Goal: Task Accomplishment & Management: Manage account settings

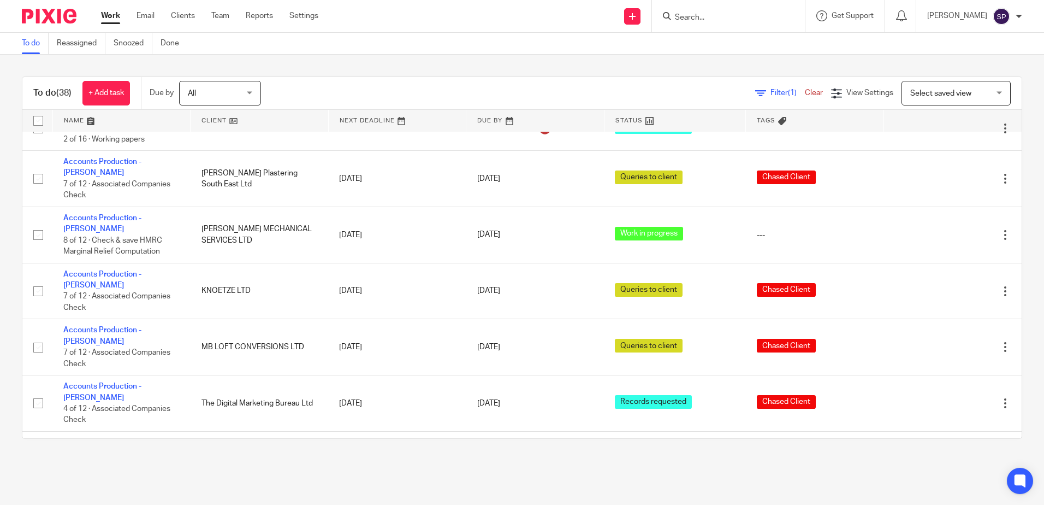
scroll to position [1147, 0]
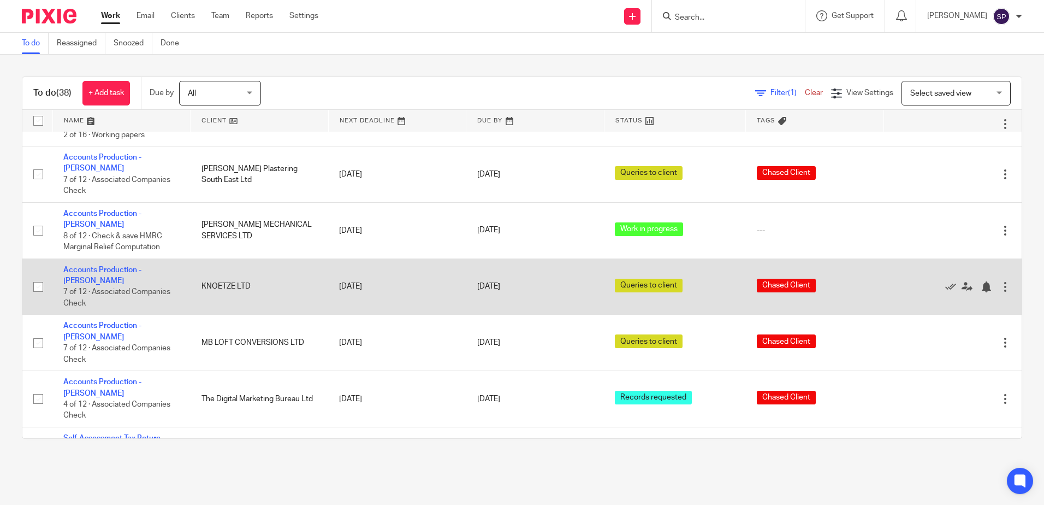
click at [145, 258] on td "Accounts Production - Sarah 7 of 12 · Associated Companies Check" at bounding box center [121, 286] width 138 height 56
click at [92, 266] on link "Accounts Production - [PERSON_NAME]" at bounding box center [102, 275] width 78 height 19
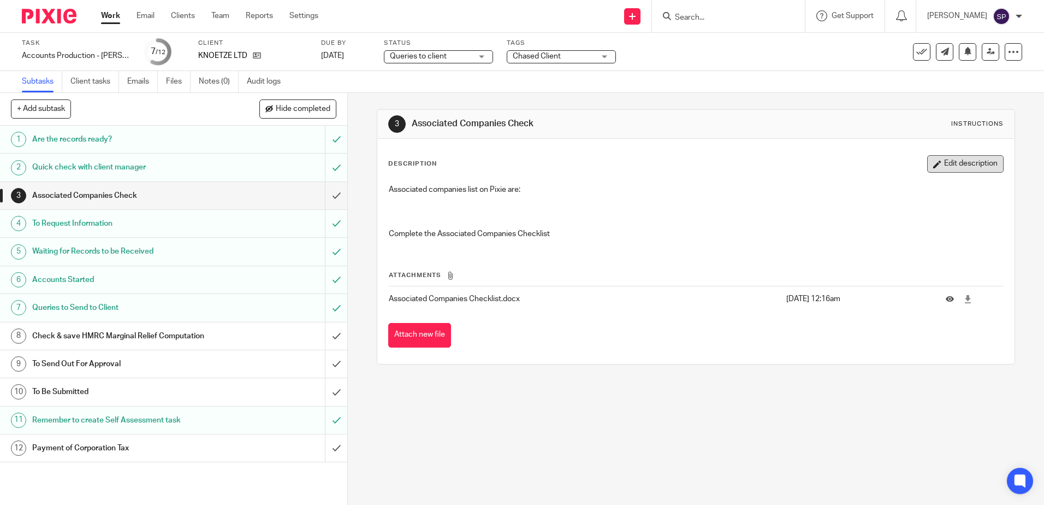
click at [927, 170] on button "Edit description" at bounding box center [965, 163] width 76 height 17
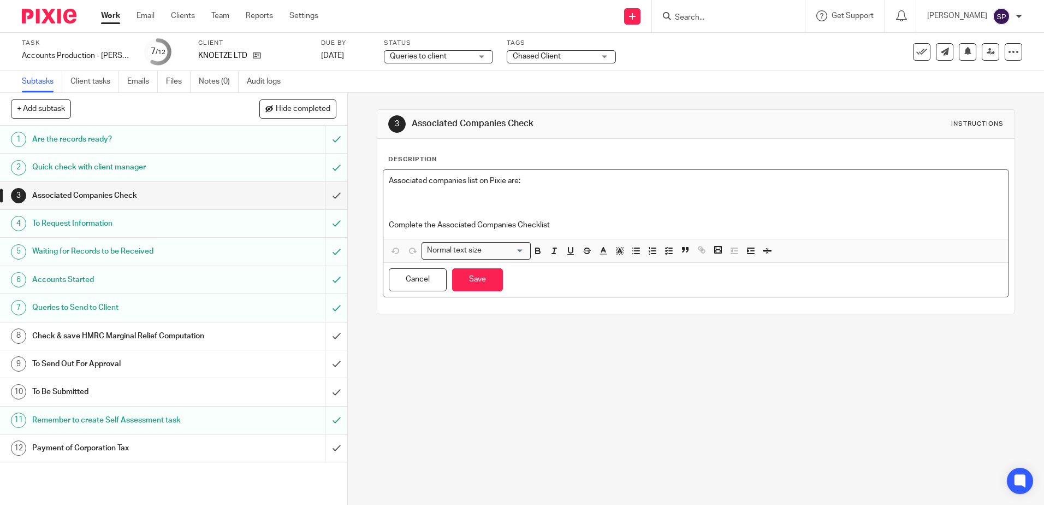
click at [435, 201] on p at bounding box center [696, 203] width 614 height 11
click at [470, 284] on button "Save" at bounding box center [477, 279] width 51 height 23
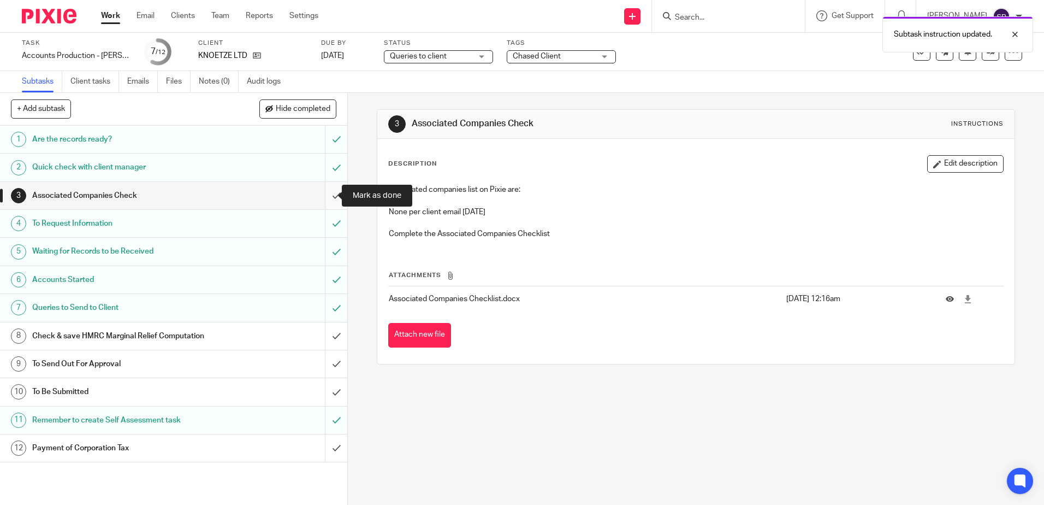
click at [325, 197] on input "submit" at bounding box center [173, 195] width 347 height 27
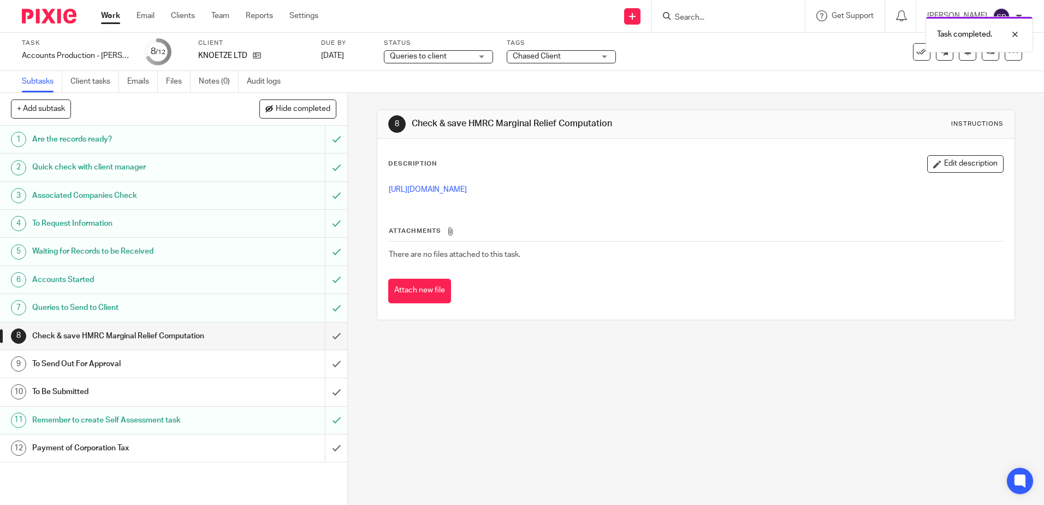
click at [105, 17] on link "Work" at bounding box center [110, 15] width 19 height 11
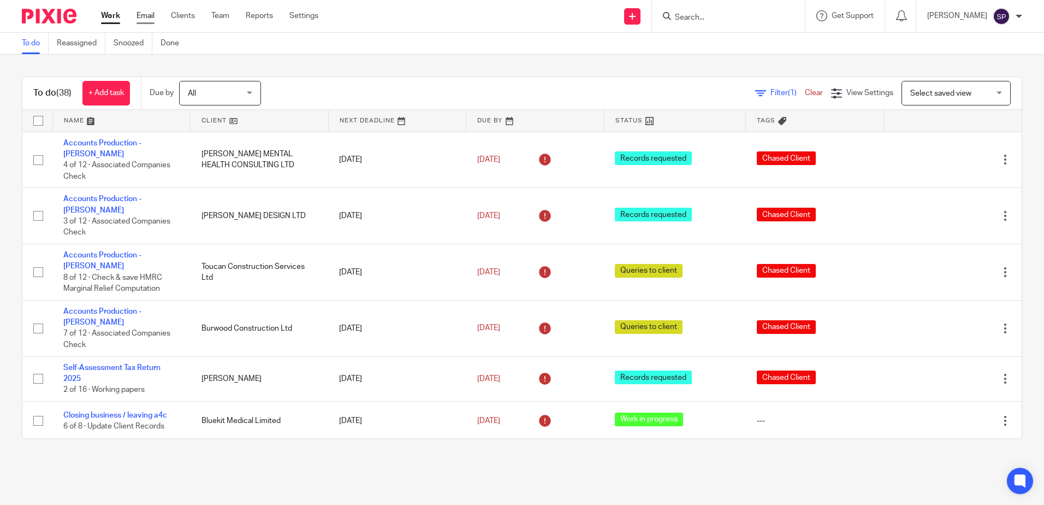
click at [151, 16] on link "Email" at bounding box center [146, 15] width 18 height 11
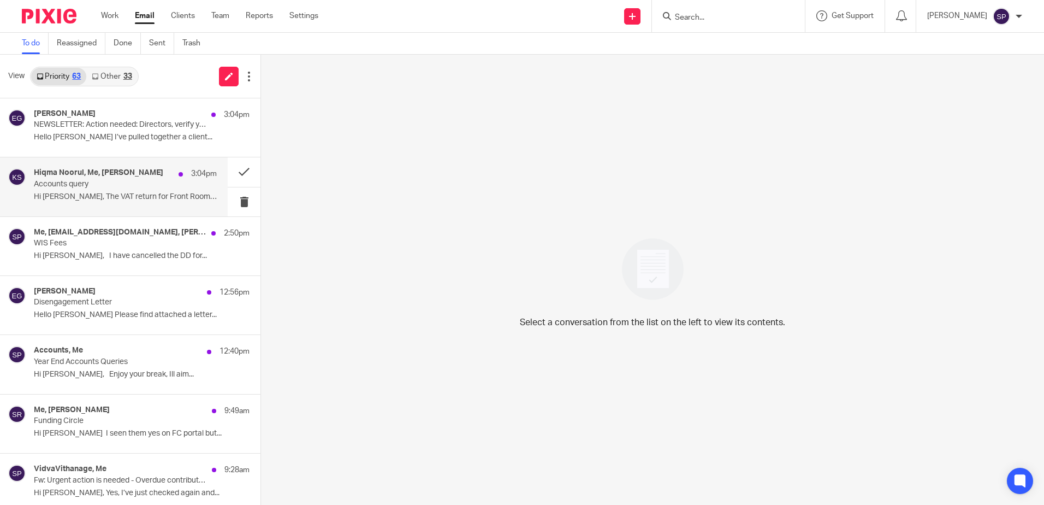
click at [117, 196] on p "Hi [PERSON_NAME], The VAT return for Front Room Song..." at bounding box center [125, 196] width 183 height 9
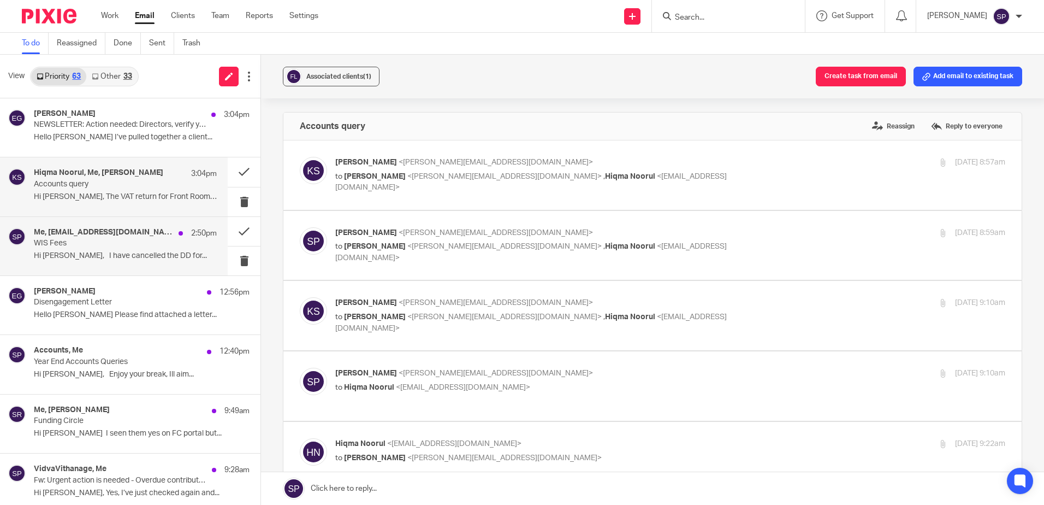
click at [162, 238] on div "Me, dilshan@wis-accountancy.co.uk, Wijay Kanagasundaram, Accounts 2:50pm" at bounding box center [125, 233] width 183 height 11
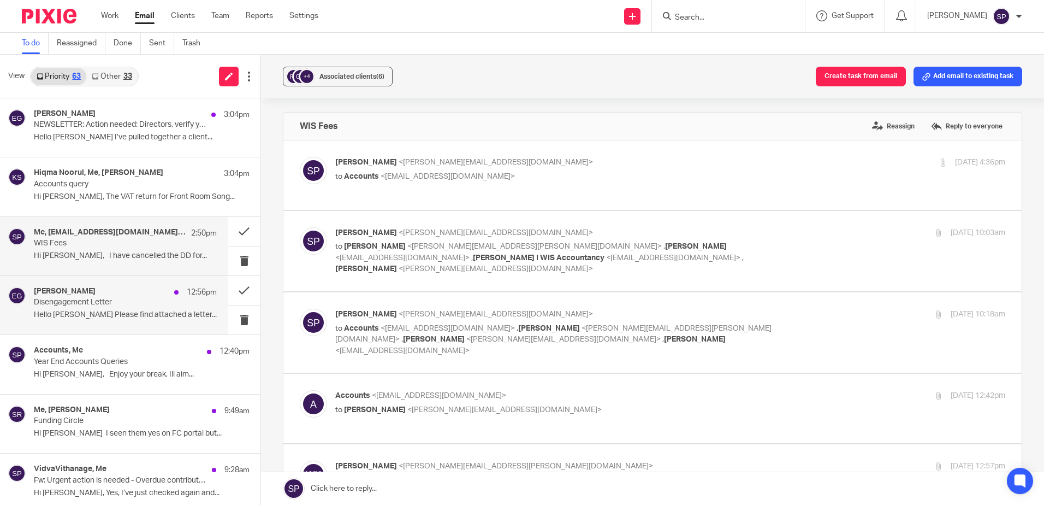
click at [132, 317] on p "Hello Pat Please find attached a letter..." at bounding box center [125, 314] width 183 height 9
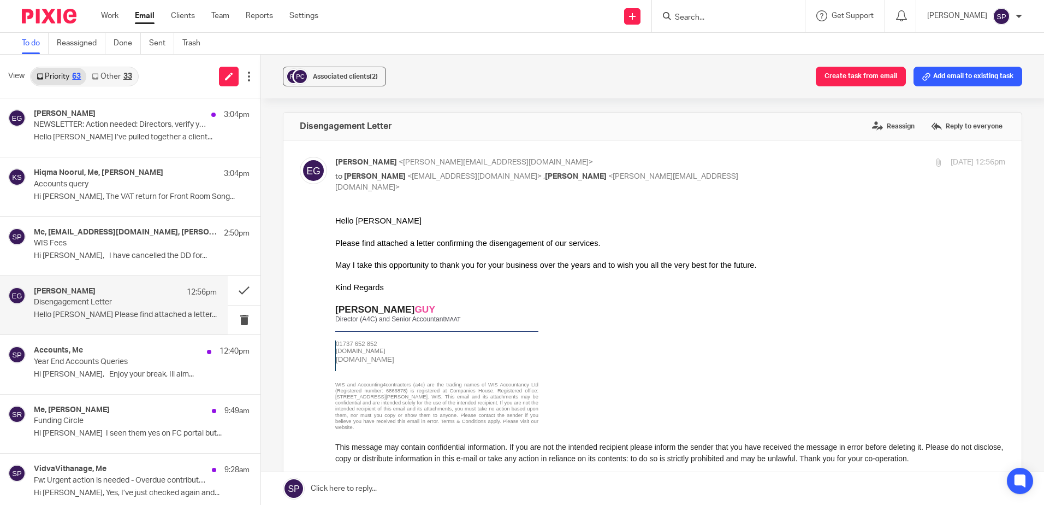
scroll to position [55, 0]
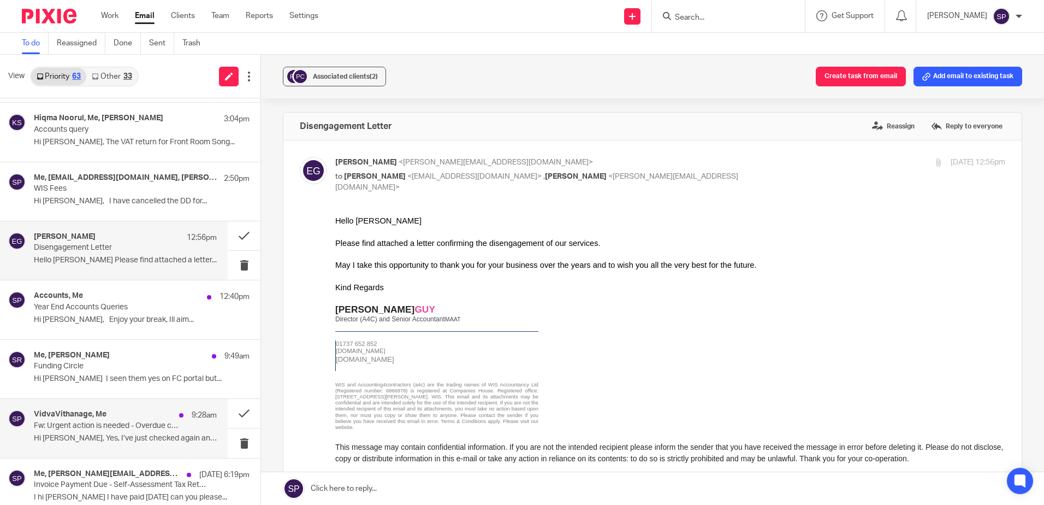
click at [131, 411] on div "VidvaVithanage, Me 9:28am" at bounding box center [125, 415] width 183 height 11
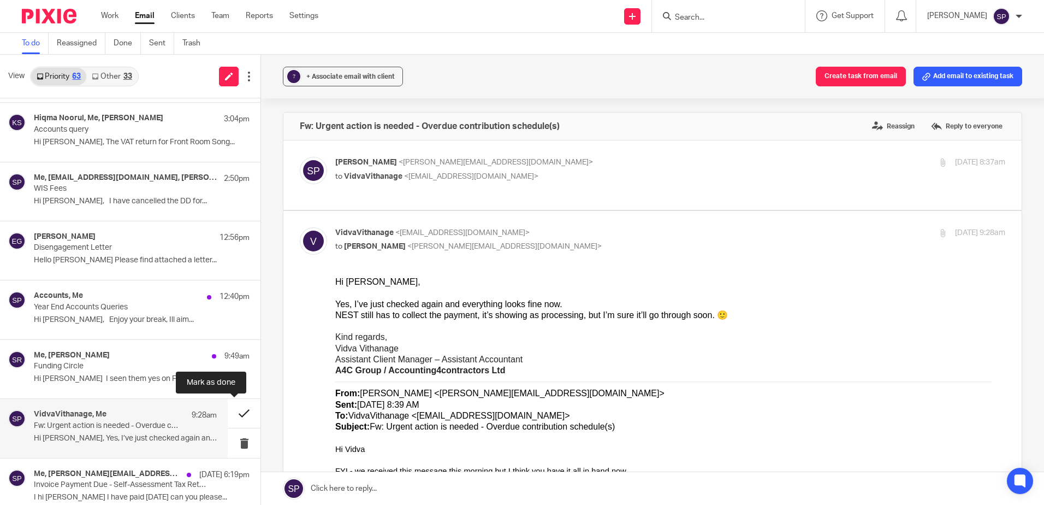
scroll to position [0, 0]
click at [233, 416] on button at bounding box center [244, 413] width 33 height 29
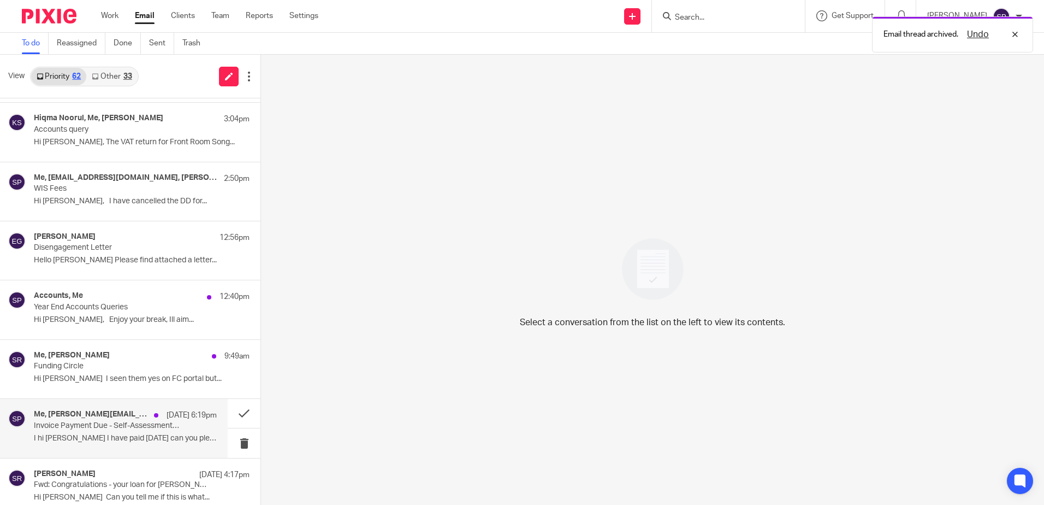
click at [167, 438] on p "I hi Sarah I have paid today can you please..." at bounding box center [125, 438] width 183 height 9
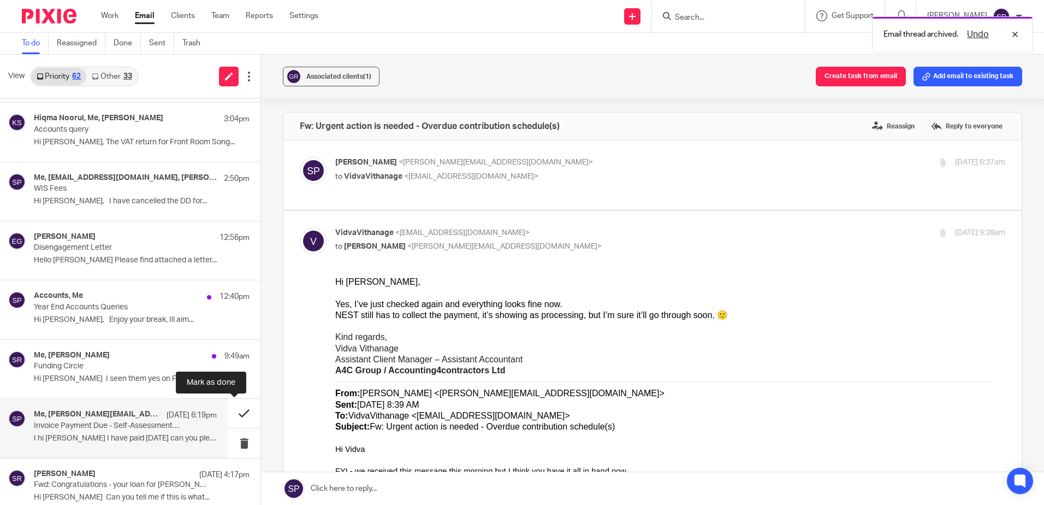
click at [228, 413] on button at bounding box center [244, 413] width 33 height 29
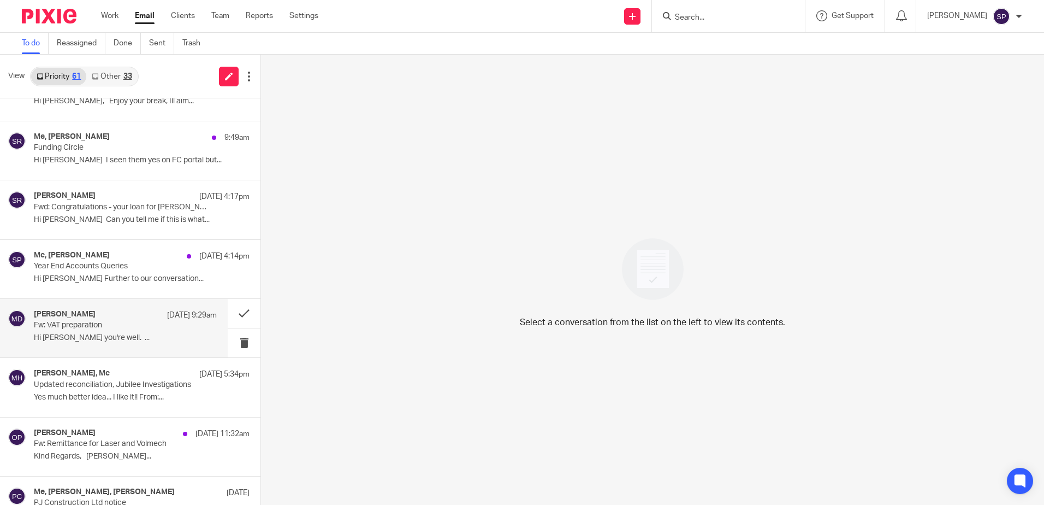
scroll to position [328, 0]
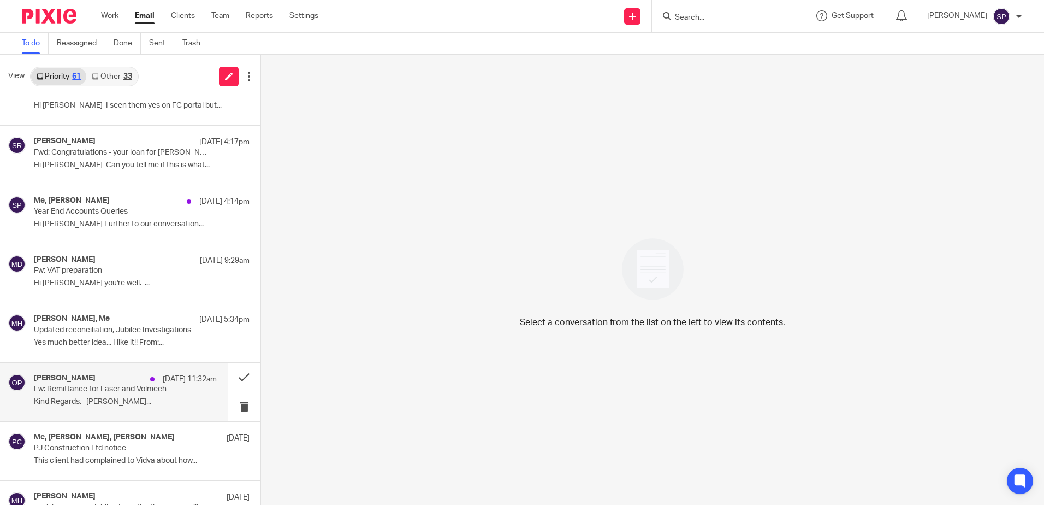
click at [181, 401] on p "Kind Regards, Oliver Pickles..." at bounding box center [125, 401] width 183 height 9
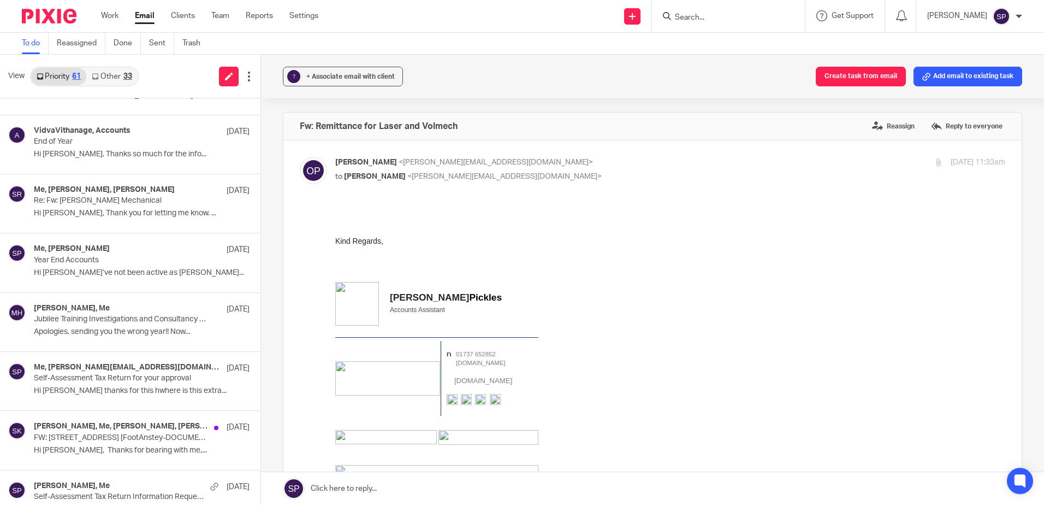
scroll to position [1420, 0]
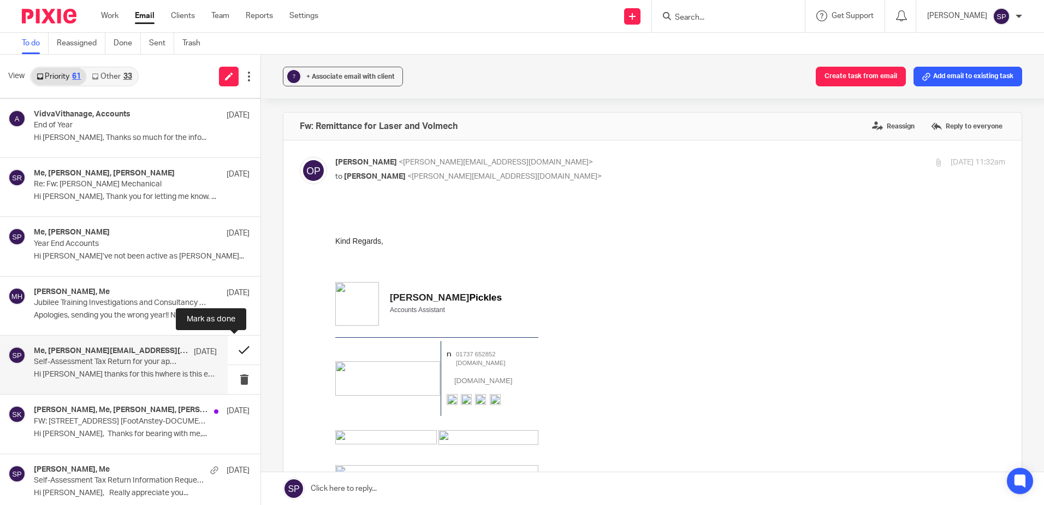
click at [235, 351] on button at bounding box center [244, 349] width 33 height 29
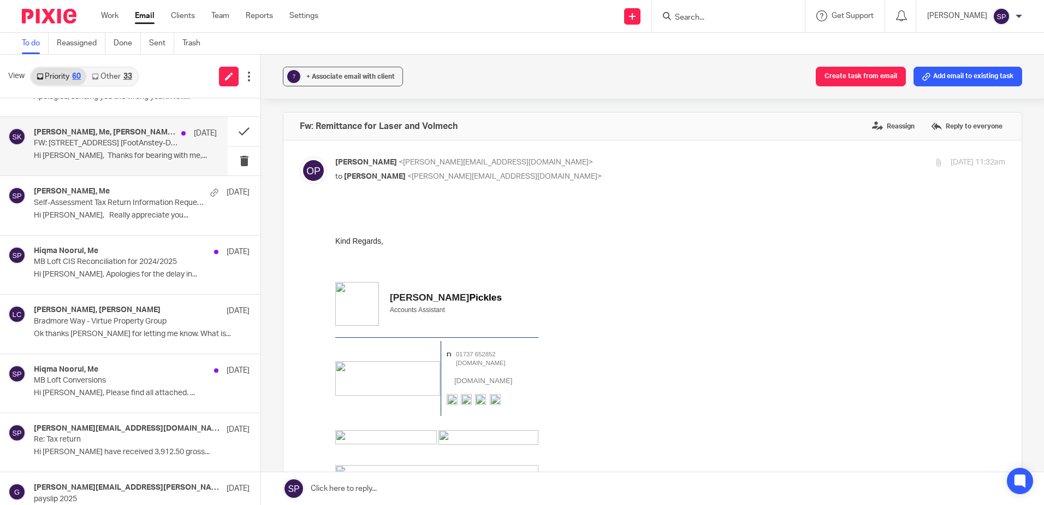
scroll to position [1693, 0]
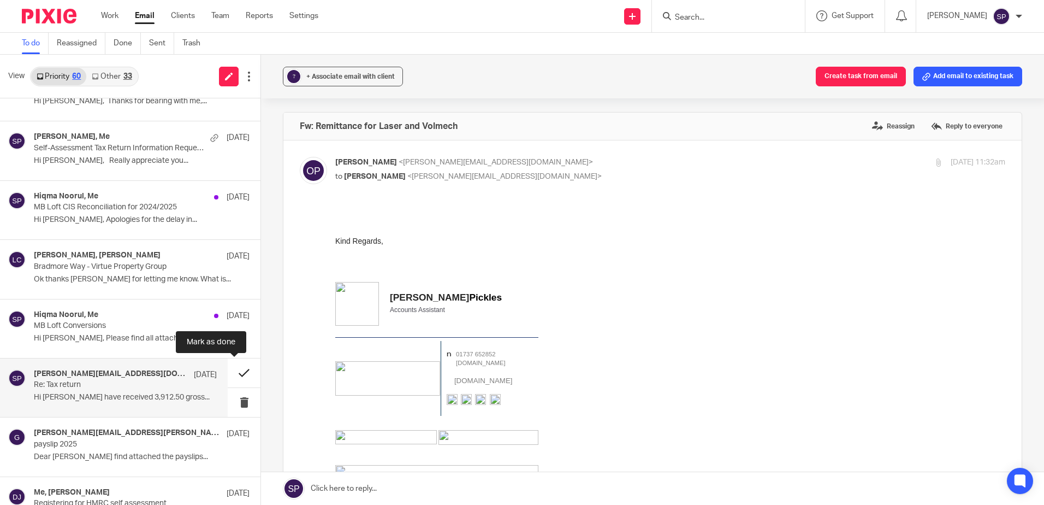
click at [230, 375] on button at bounding box center [244, 372] width 33 height 29
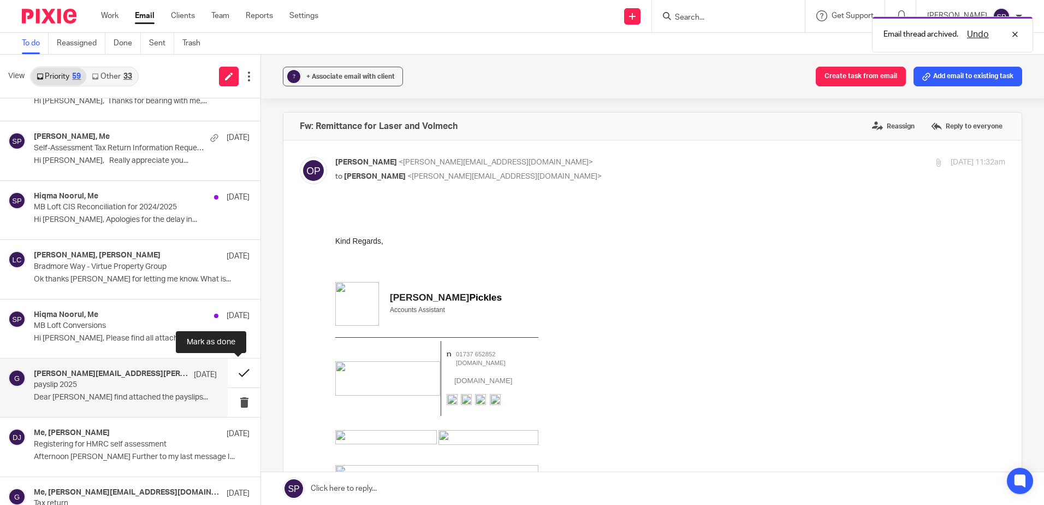
click at [231, 376] on button at bounding box center [244, 372] width 33 height 29
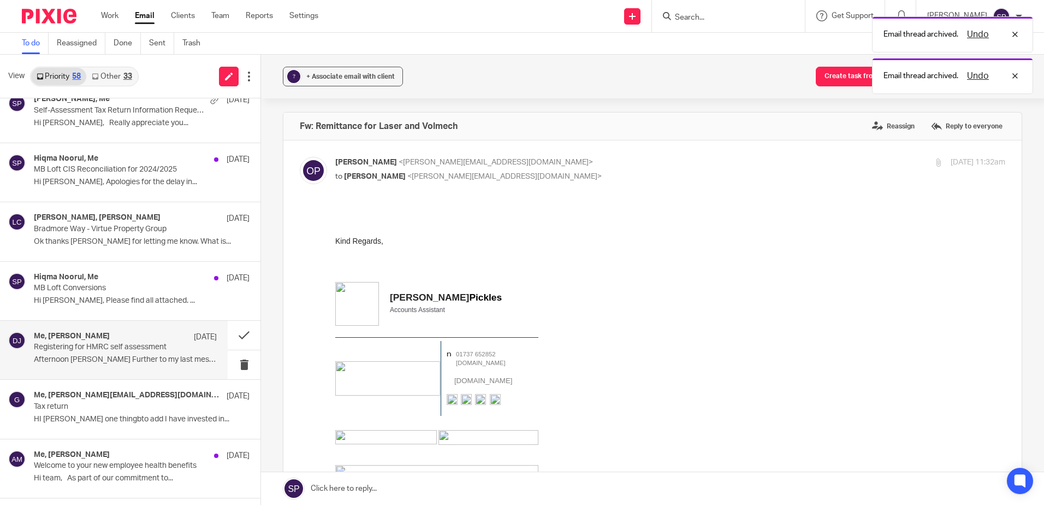
scroll to position [1748, 0]
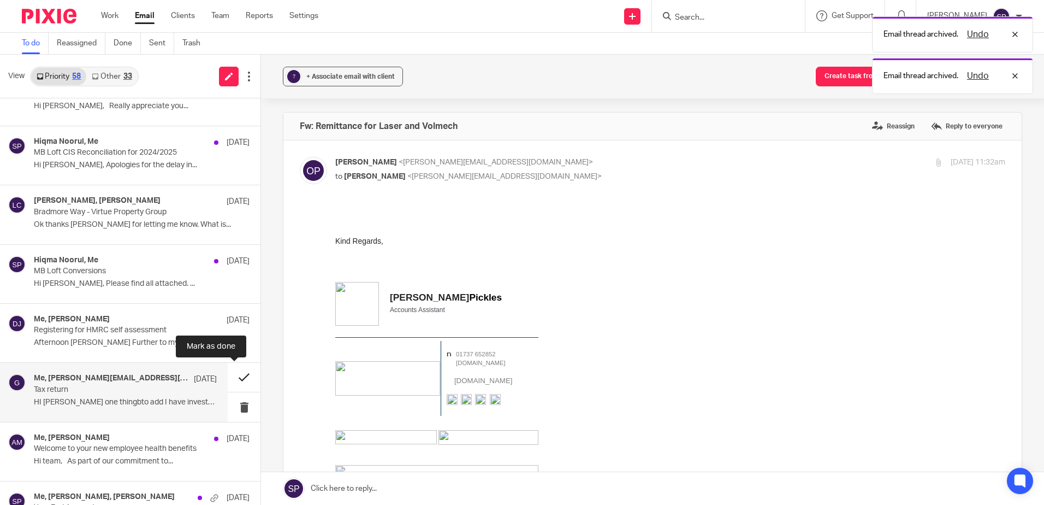
click at [237, 375] on button at bounding box center [244, 377] width 33 height 29
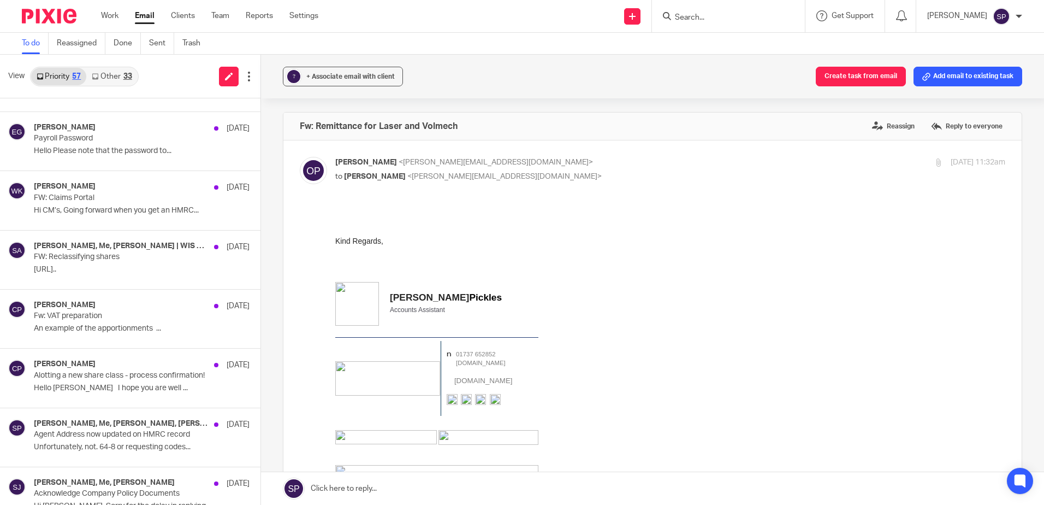
scroll to position [2612, 0]
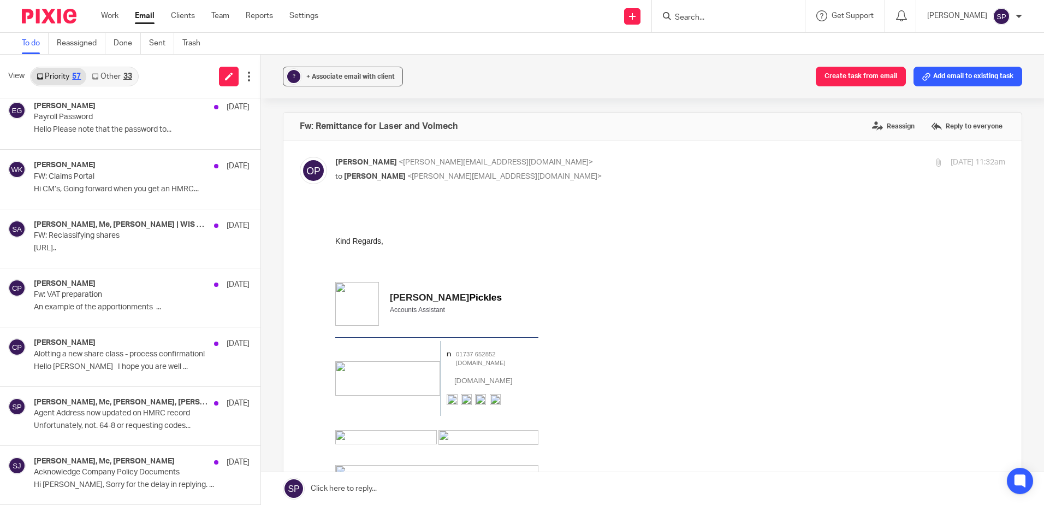
click at [97, 76] on icon at bounding box center [95, 76] width 7 height 7
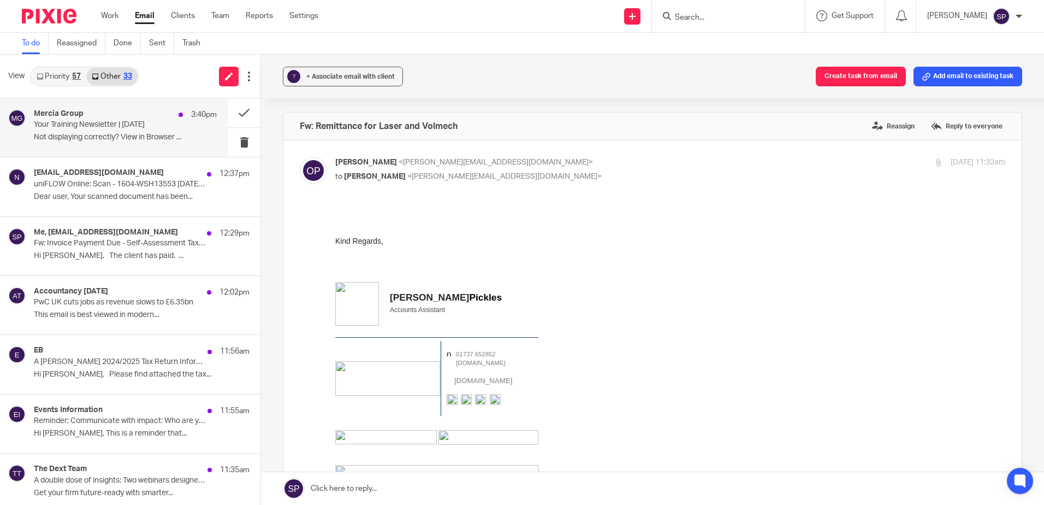
click at [112, 141] on p "Not displaying correctly? View in Browser ..." at bounding box center [125, 137] width 183 height 9
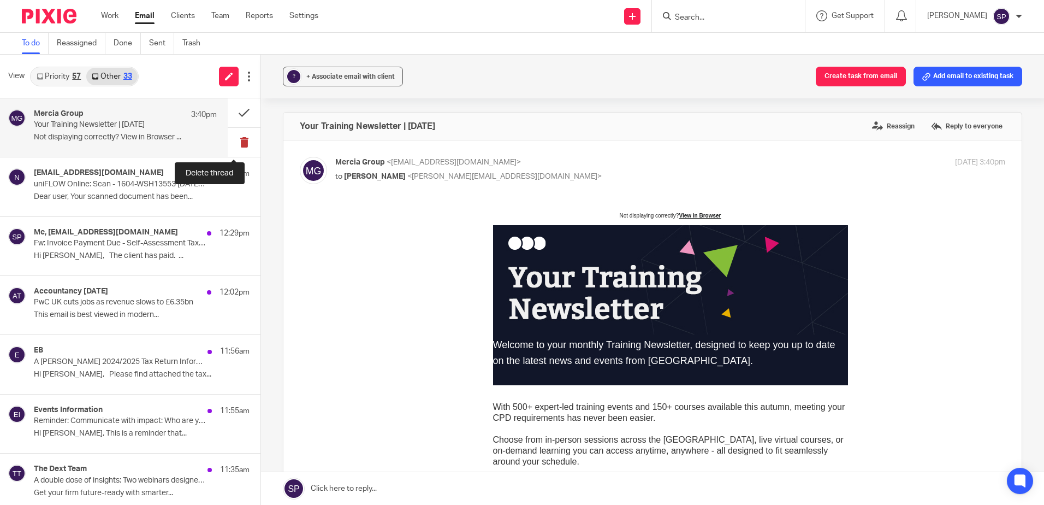
click at [233, 143] on button at bounding box center [244, 142] width 33 height 29
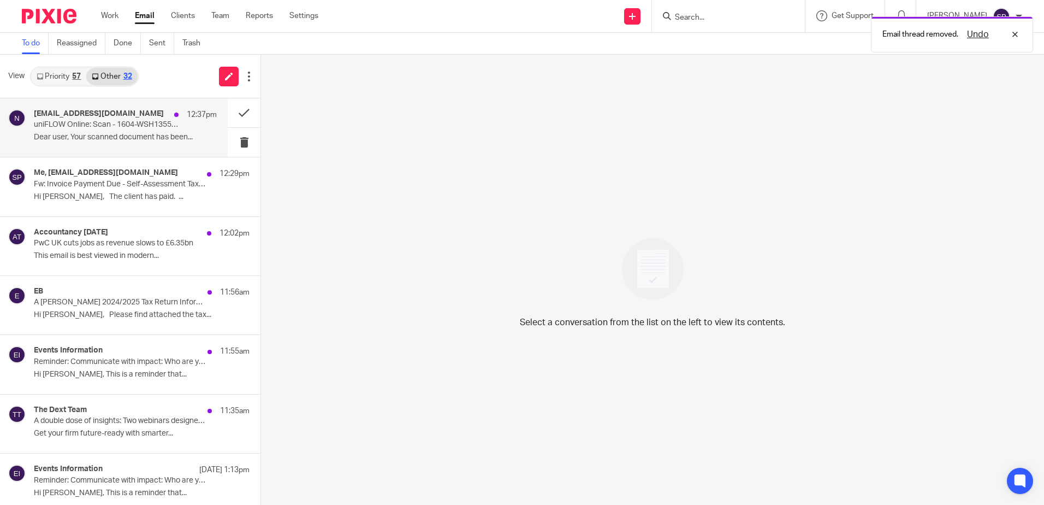
click at [183, 139] on p "Dear user, Your scanned document has been..." at bounding box center [125, 137] width 183 height 9
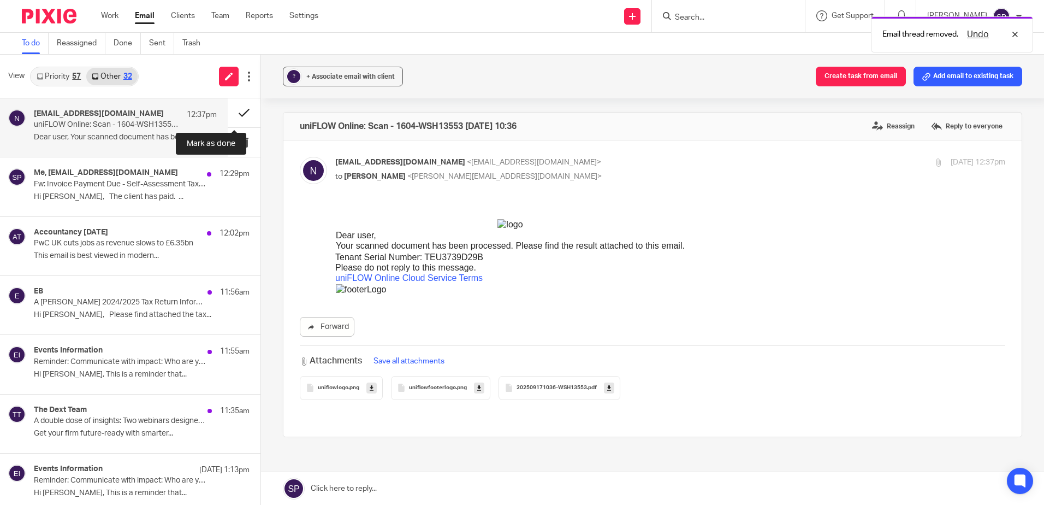
click at [234, 113] on button at bounding box center [244, 112] width 33 height 29
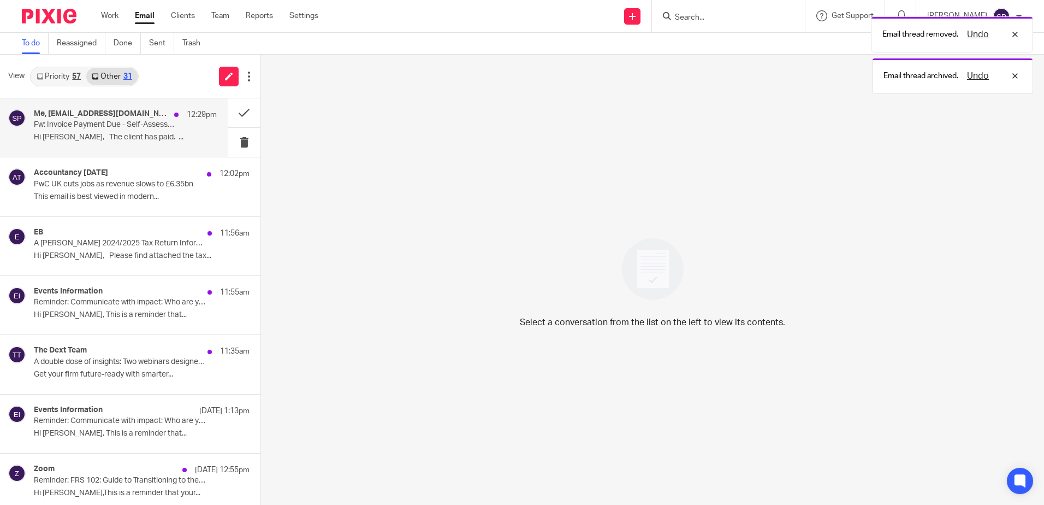
click at [159, 132] on div "Me, dilshan@wis-accountancy.co.uk 12:29pm Fw: Invoice Payment Due - Self-Assess…" at bounding box center [125, 127] width 183 height 37
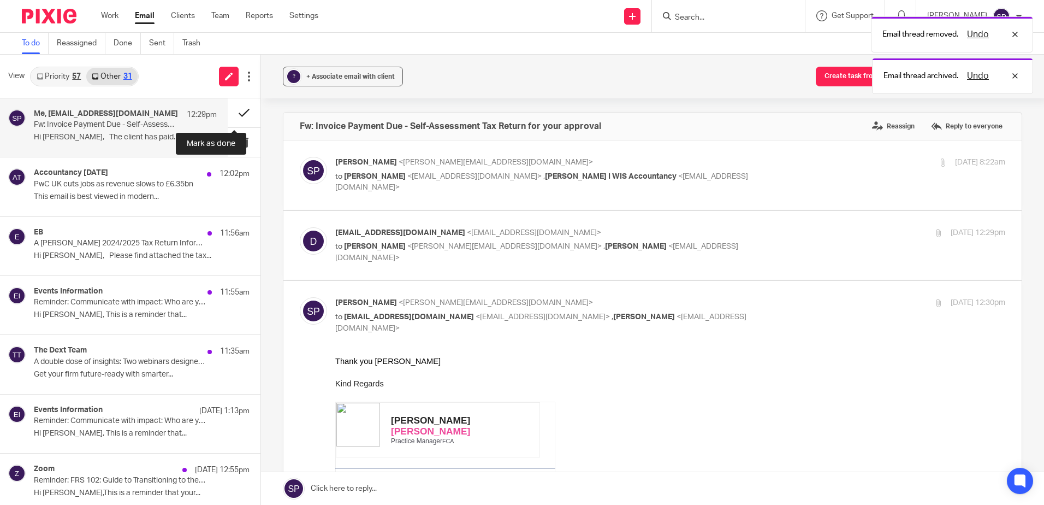
click at [230, 112] on button at bounding box center [244, 112] width 33 height 29
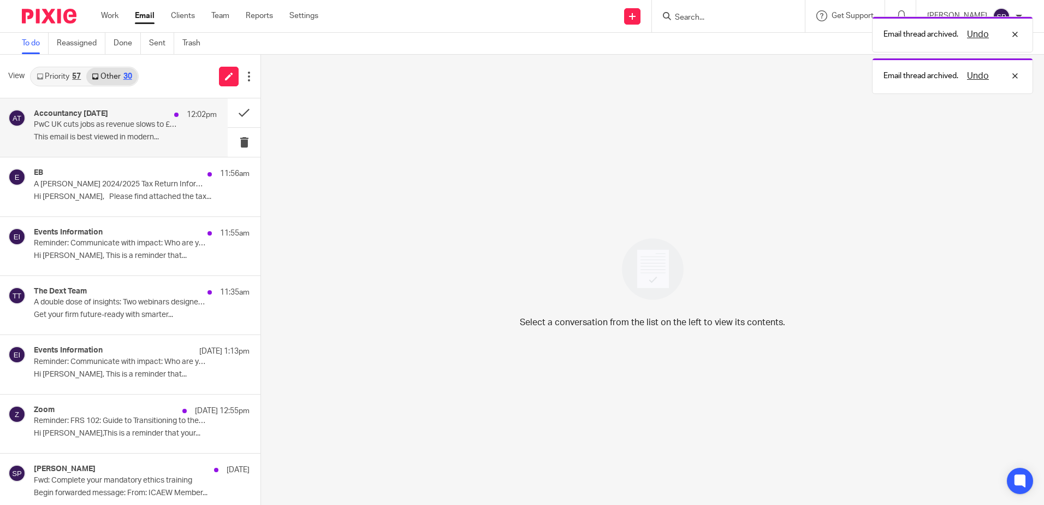
click at [188, 141] on p "This email is best viewed in modern..." at bounding box center [125, 137] width 183 height 9
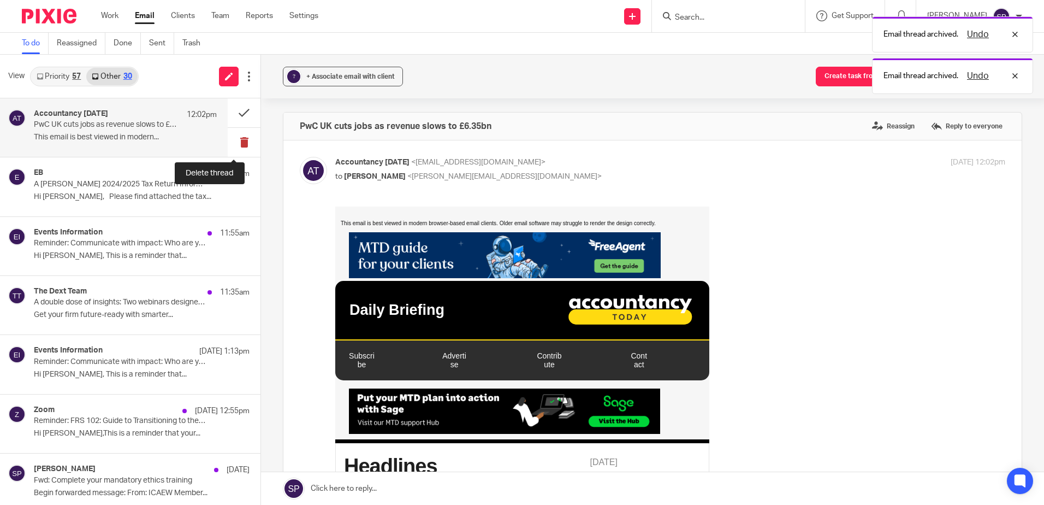
click at [233, 140] on button at bounding box center [244, 142] width 33 height 29
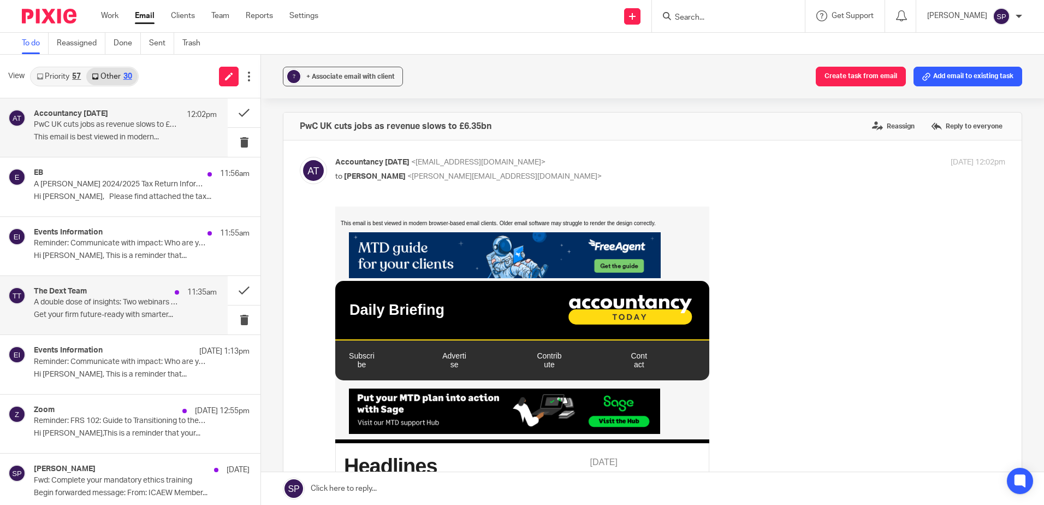
click at [131, 294] on div "The Dext Team 11:35am" at bounding box center [125, 292] width 183 height 11
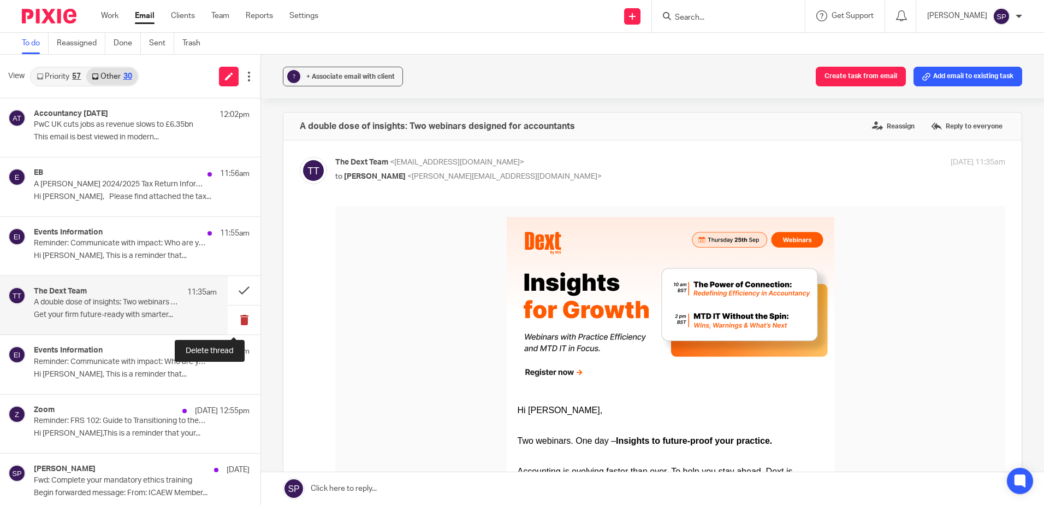
click at [229, 322] on button at bounding box center [244, 319] width 33 height 29
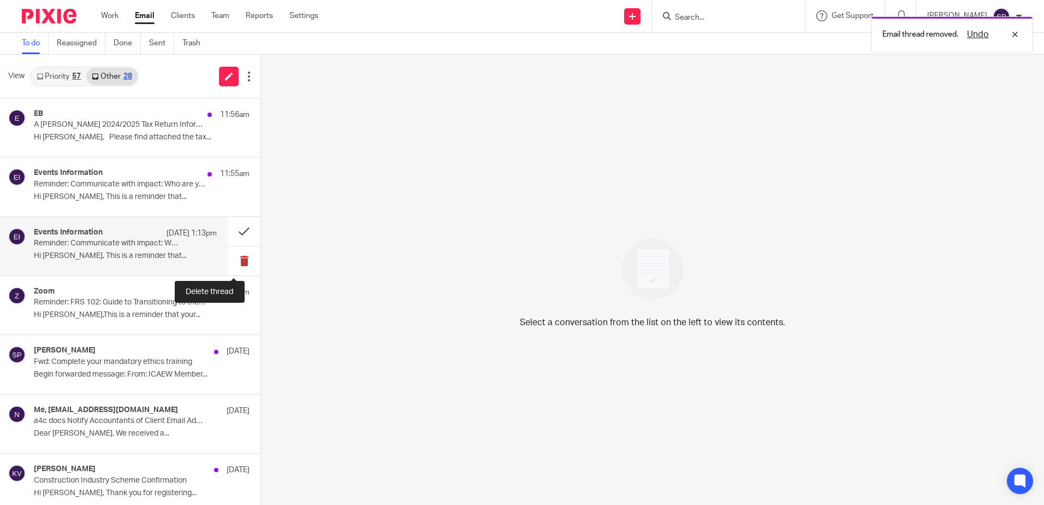
click at [234, 263] on button at bounding box center [244, 260] width 33 height 29
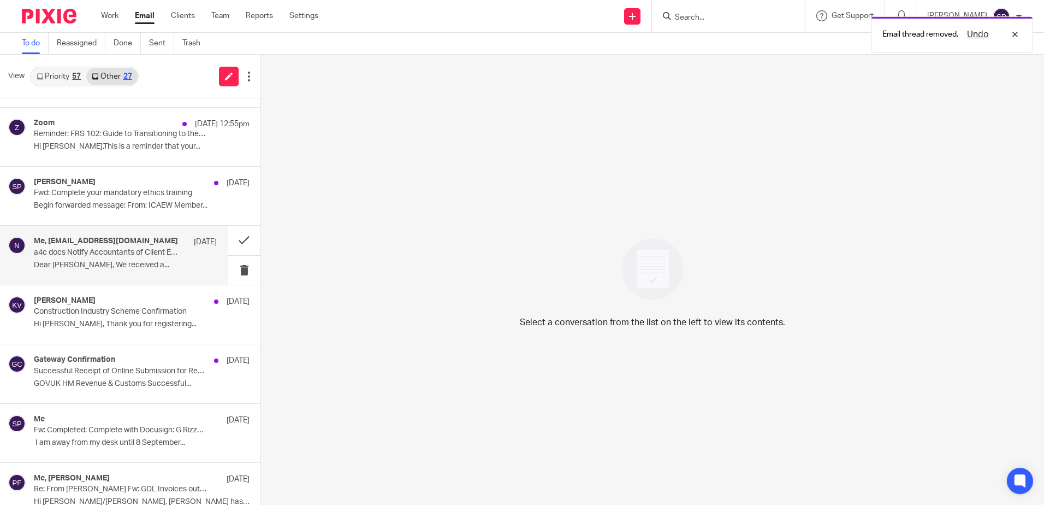
scroll to position [164, 0]
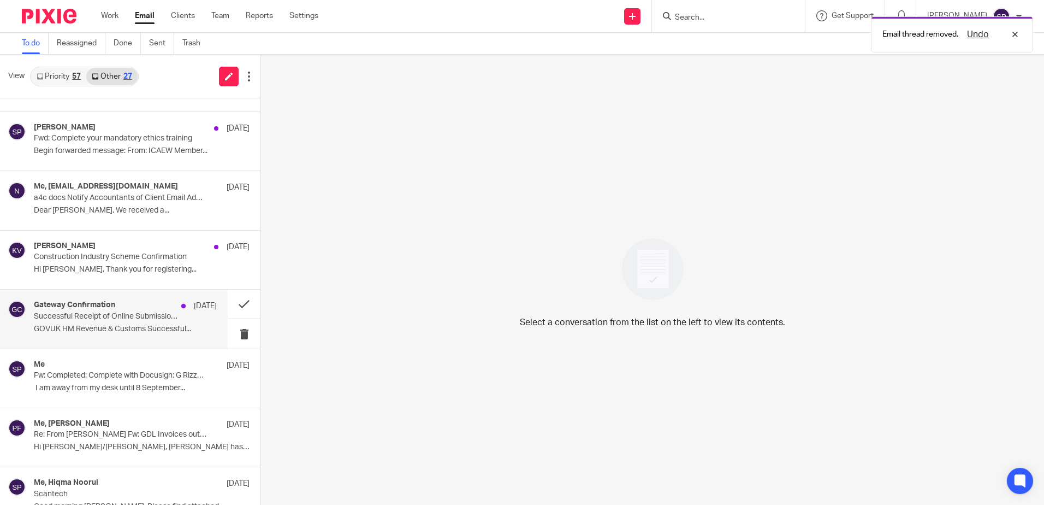
click at [163, 323] on div "Gateway Confirmation 8 Sep Successful Receipt of Online Submission for Referenc…" at bounding box center [125, 318] width 183 height 37
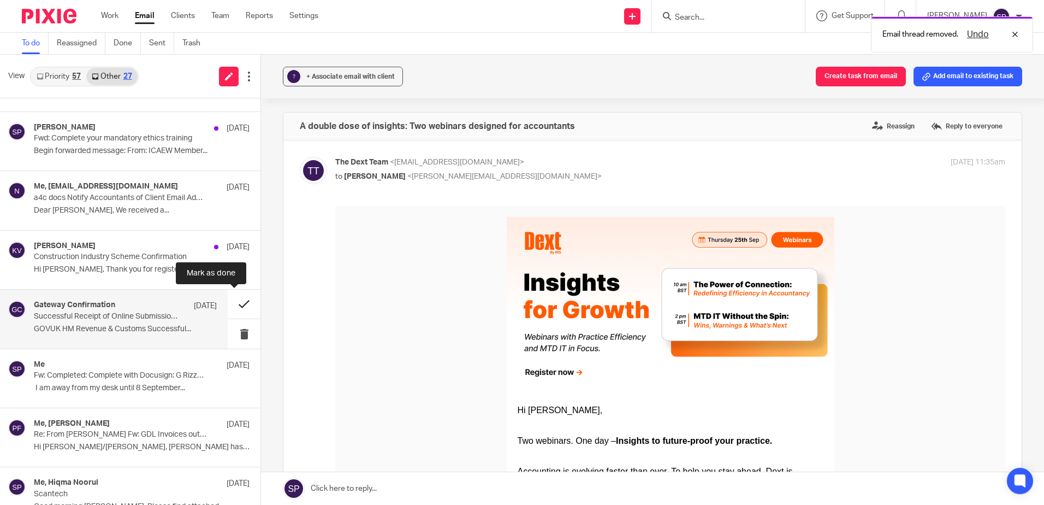
click at [232, 300] on button at bounding box center [244, 303] width 33 height 29
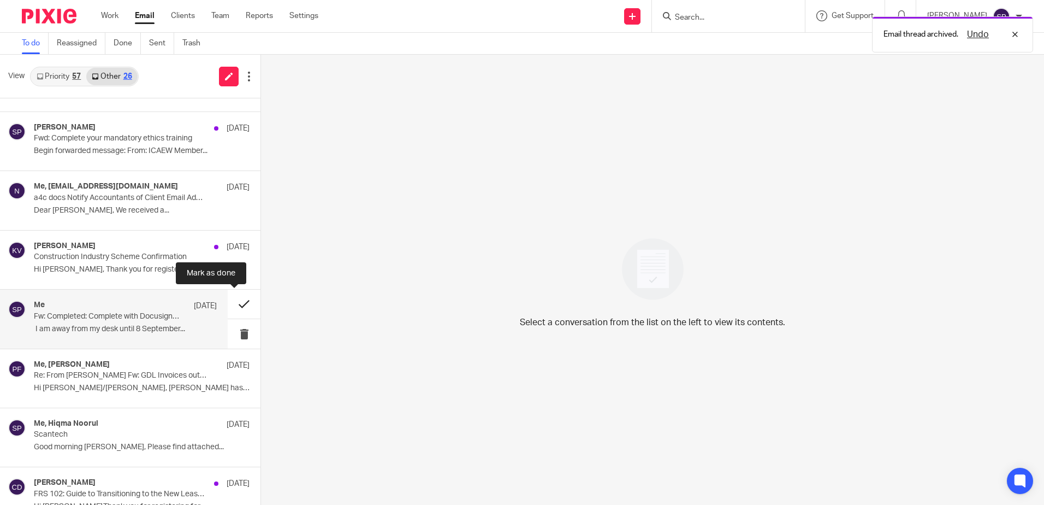
scroll to position [0, 0]
click at [230, 306] on button at bounding box center [244, 303] width 33 height 29
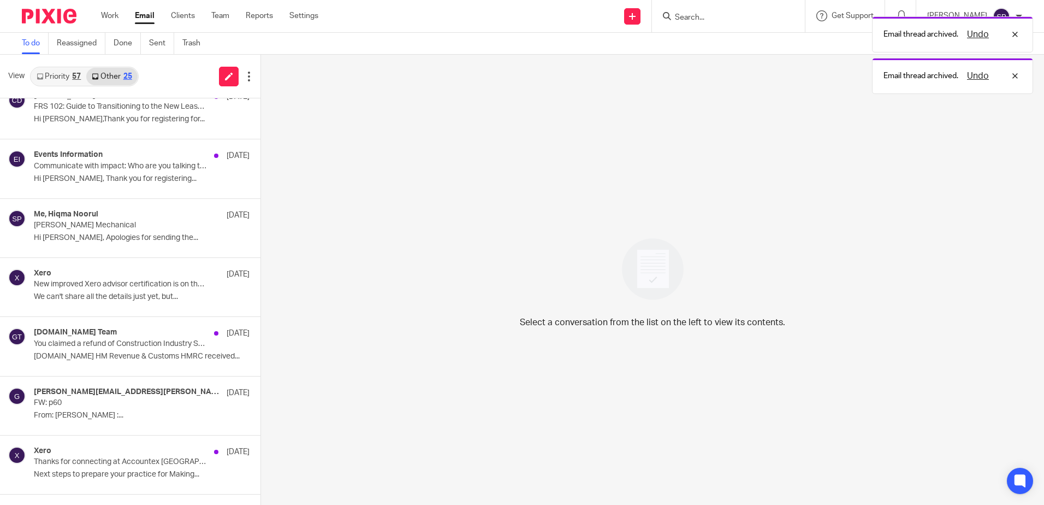
scroll to position [546, 0]
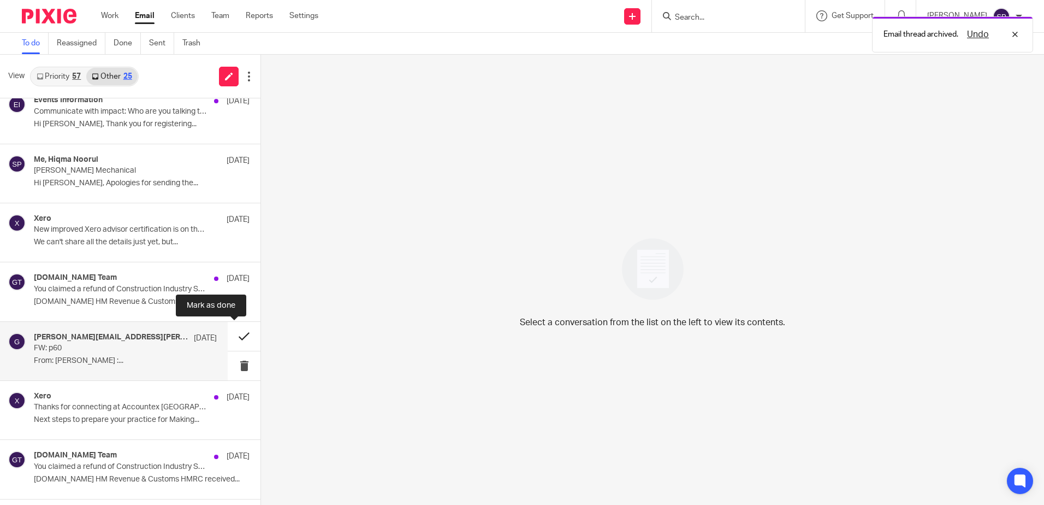
click at [235, 333] on button at bounding box center [244, 336] width 33 height 29
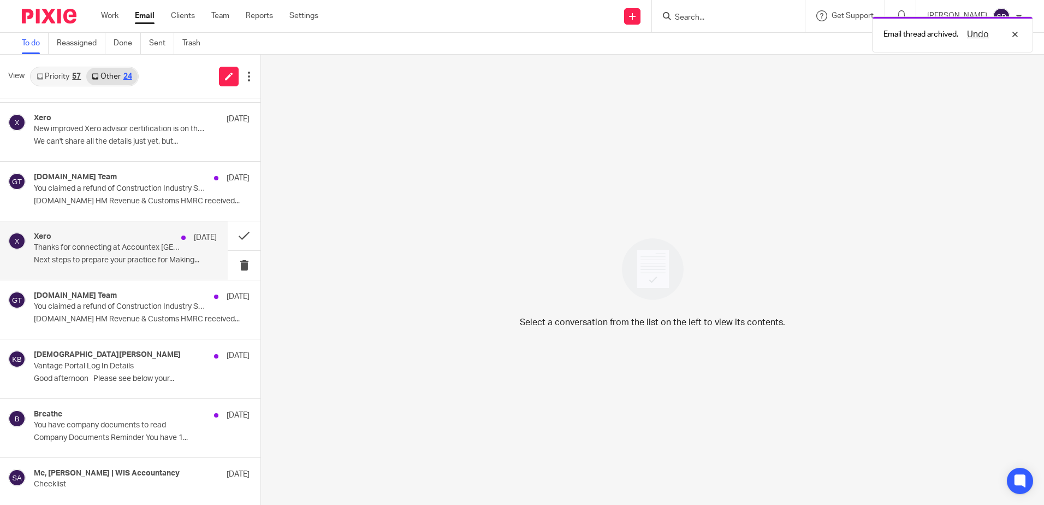
scroll to position [649, 0]
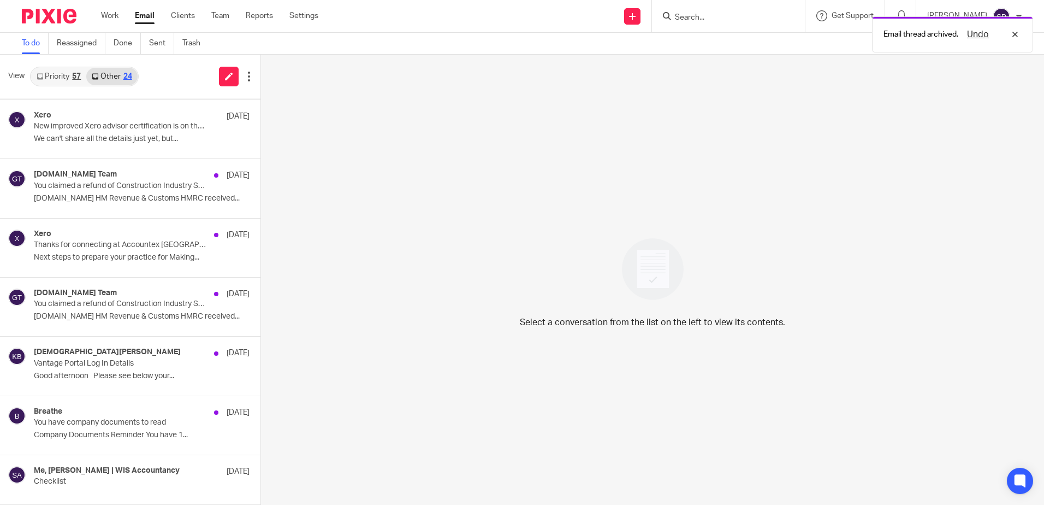
click at [52, 74] on link "Priority 57" at bounding box center [58, 76] width 55 height 17
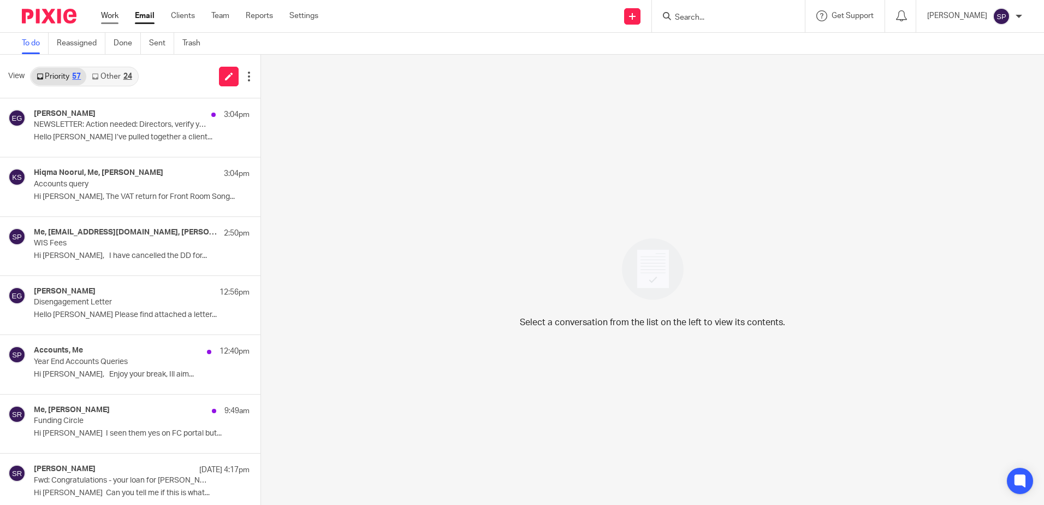
click at [114, 17] on link "Work" at bounding box center [109, 15] width 17 height 11
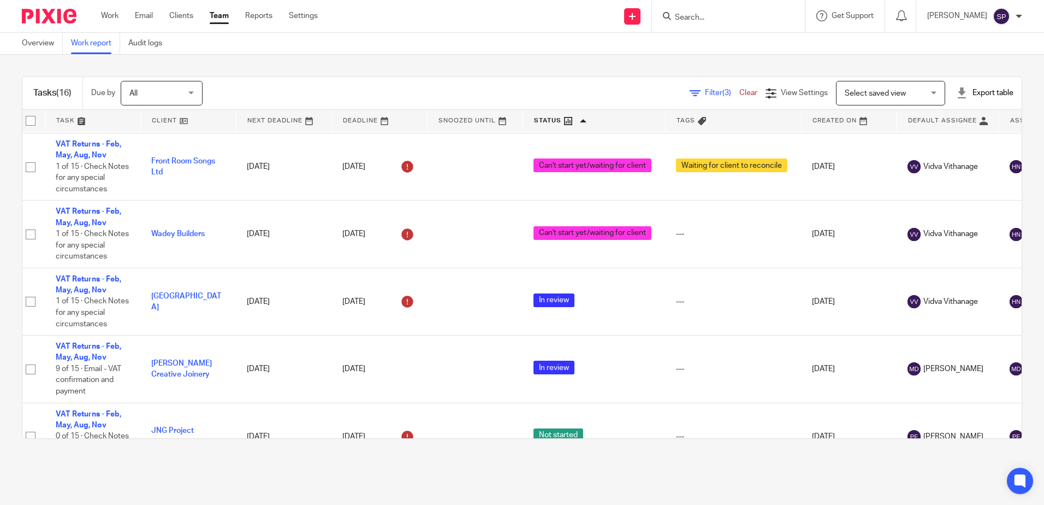
scroll to position [110, 8]
click at [648, 363] on td "In review" at bounding box center [594, 369] width 143 height 67
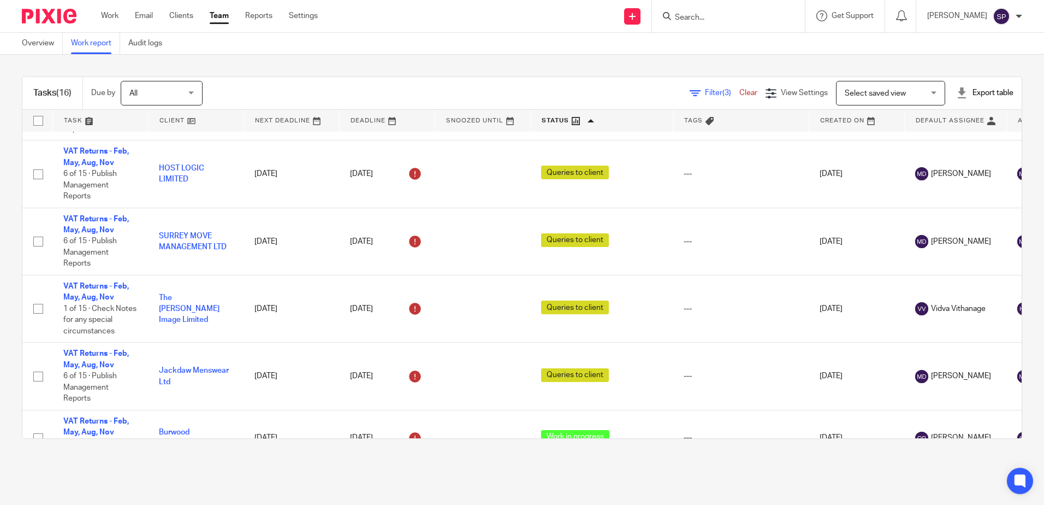
scroll to position [746, 0]
